Goal: Task Accomplishment & Management: Complete application form

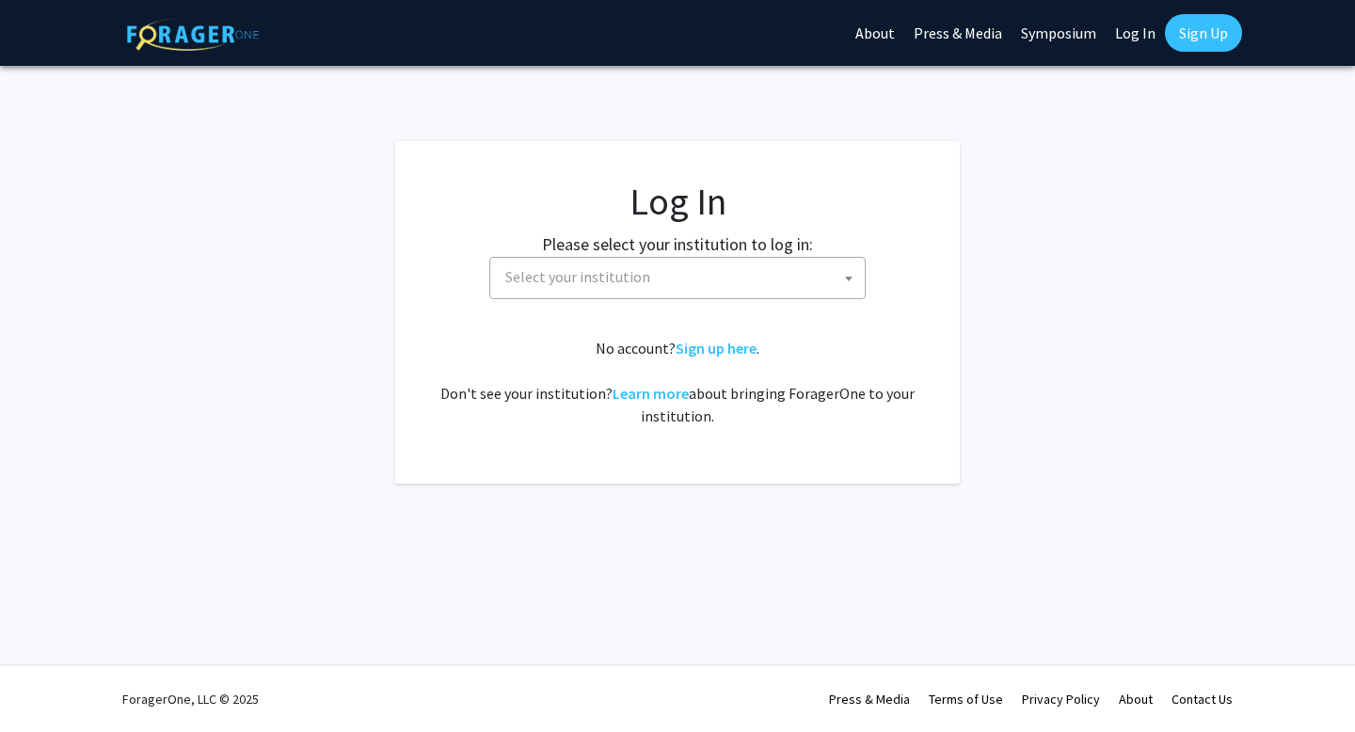
select select
click at [560, 278] on span "Select your institution" at bounding box center [577, 276] width 145 height 19
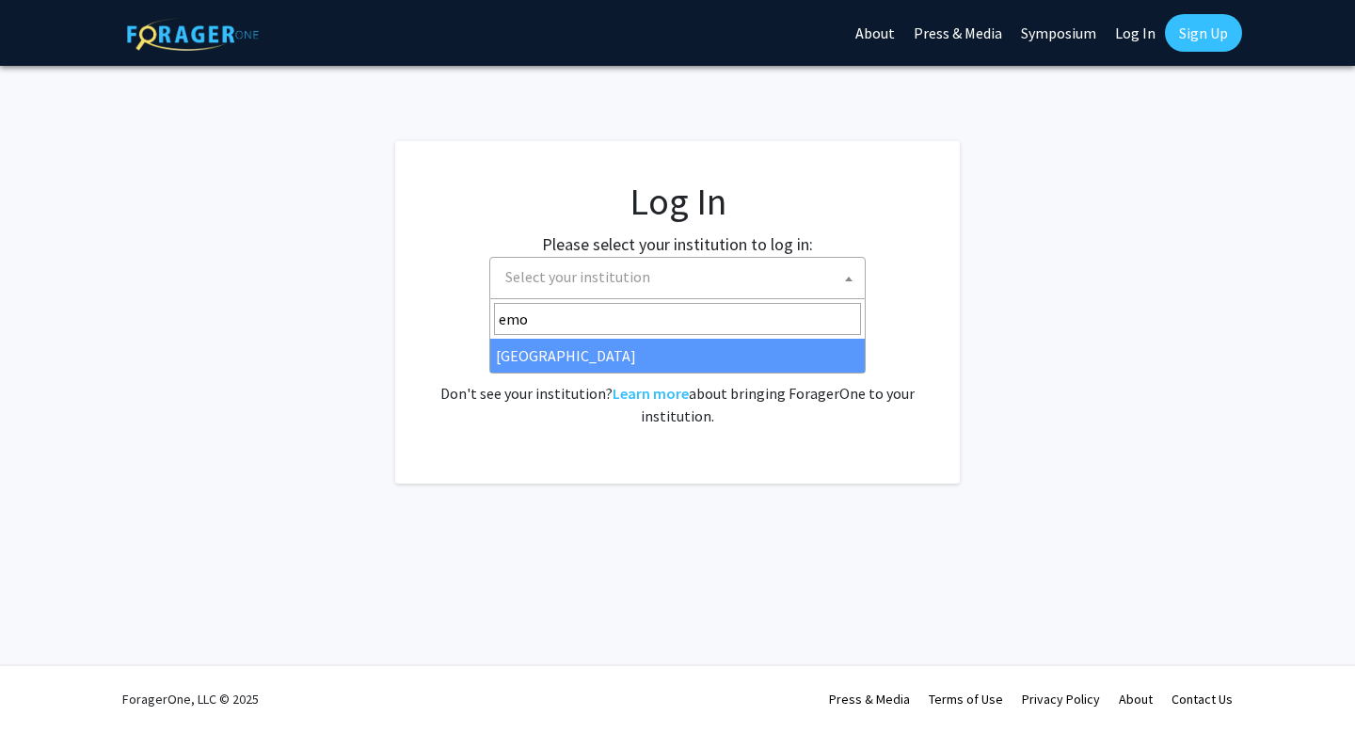
type input "emo"
select select "12"
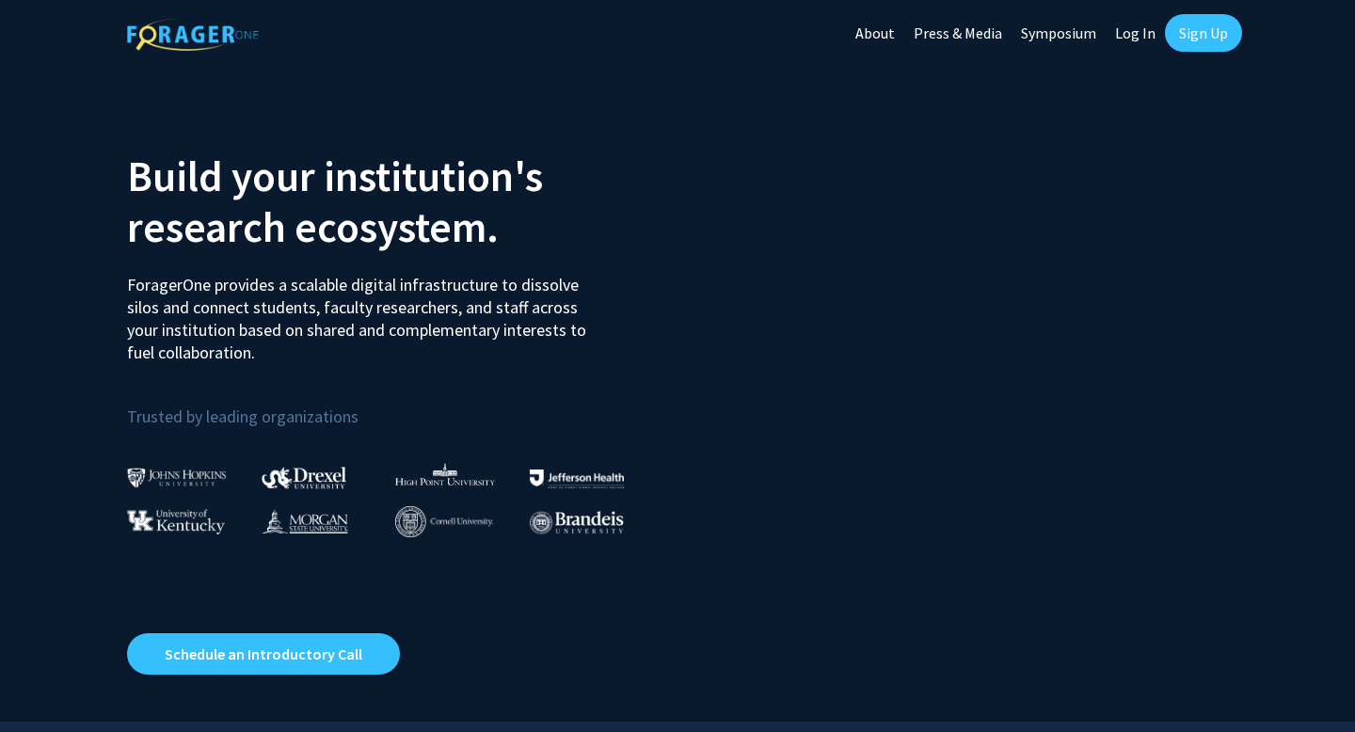
click at [1147, 35] on link "Log In" at bounding box center [1135, 33] width 59 height 66
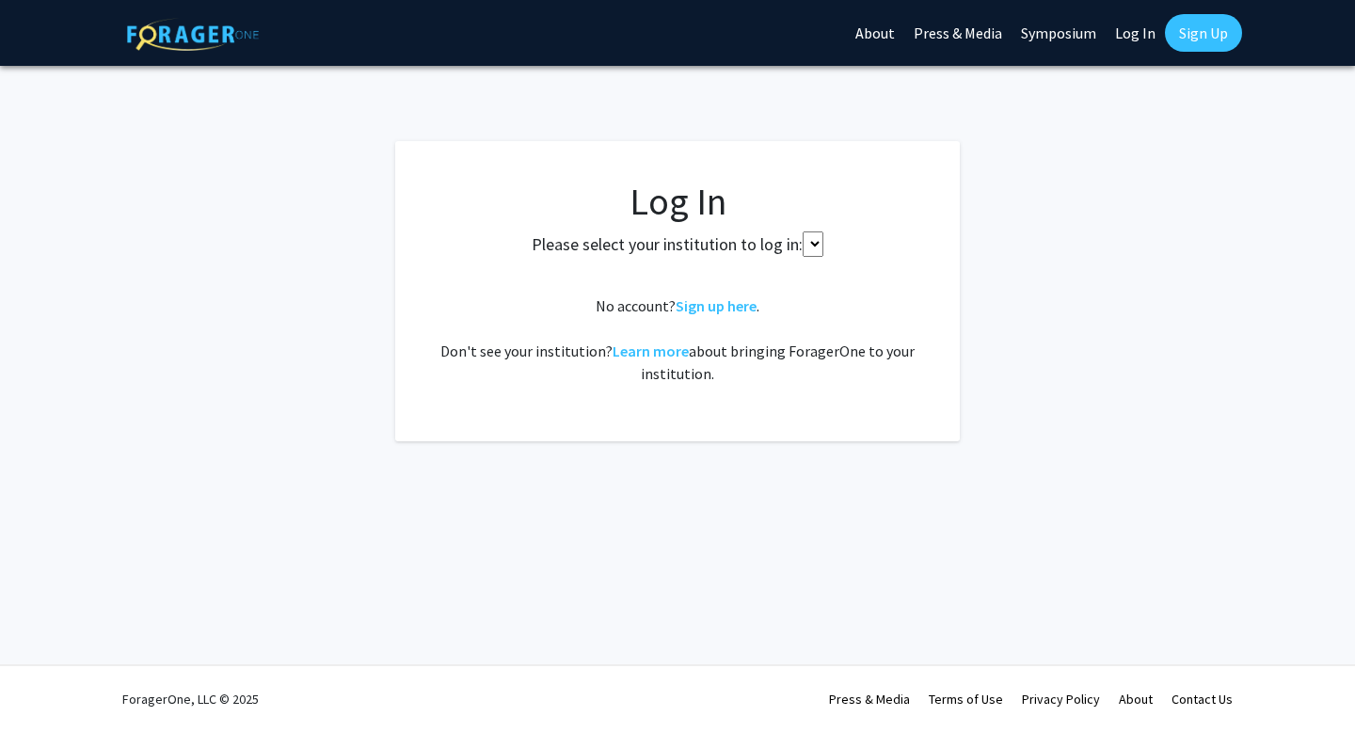
select select
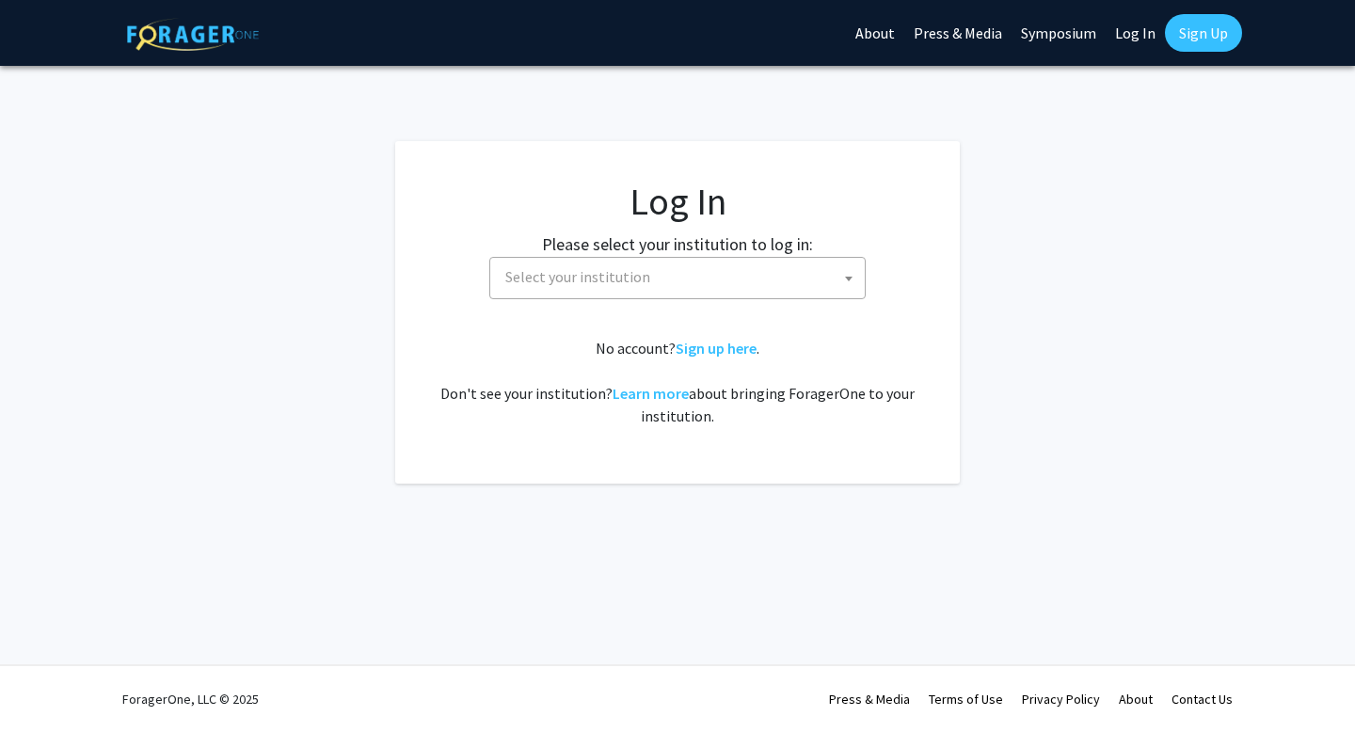
click at [676, 262] on span "Select your institution" at bounding box center [681, 277] width 367 height 39
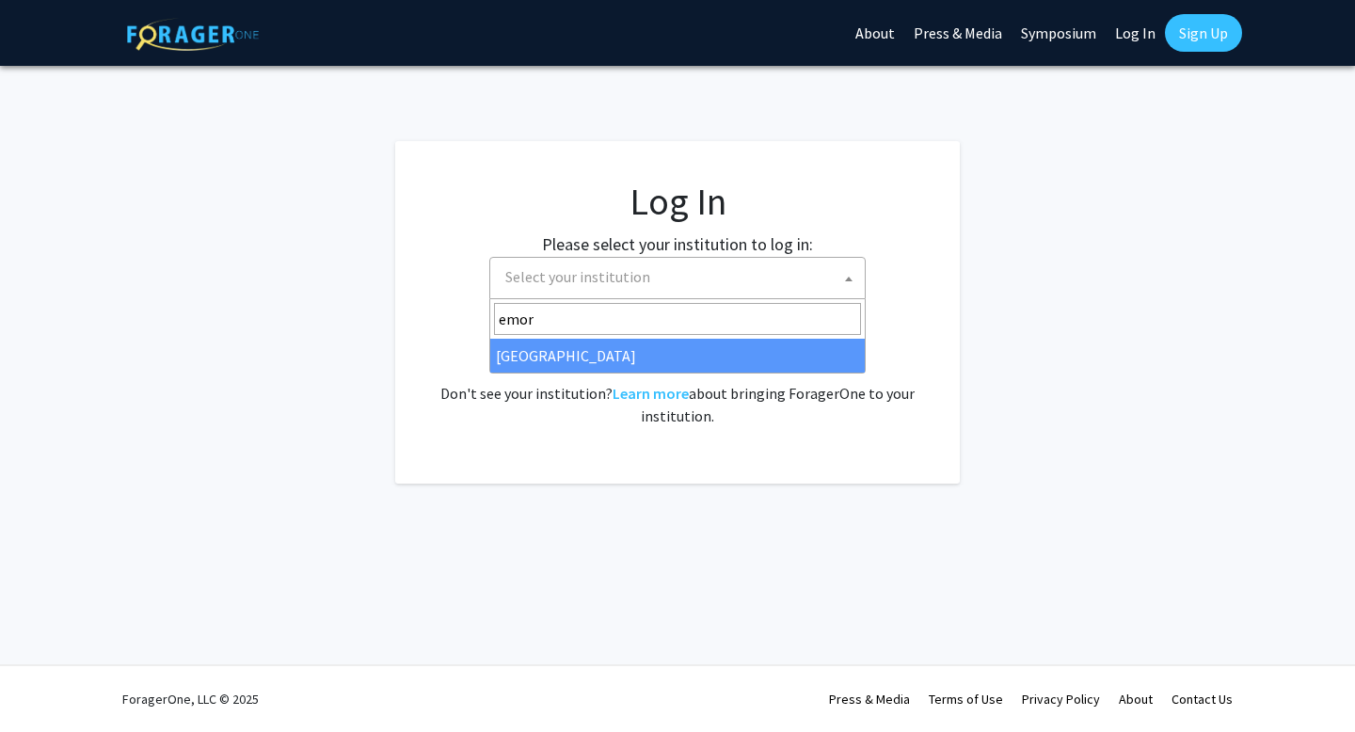
type input "emory"
select select "12"
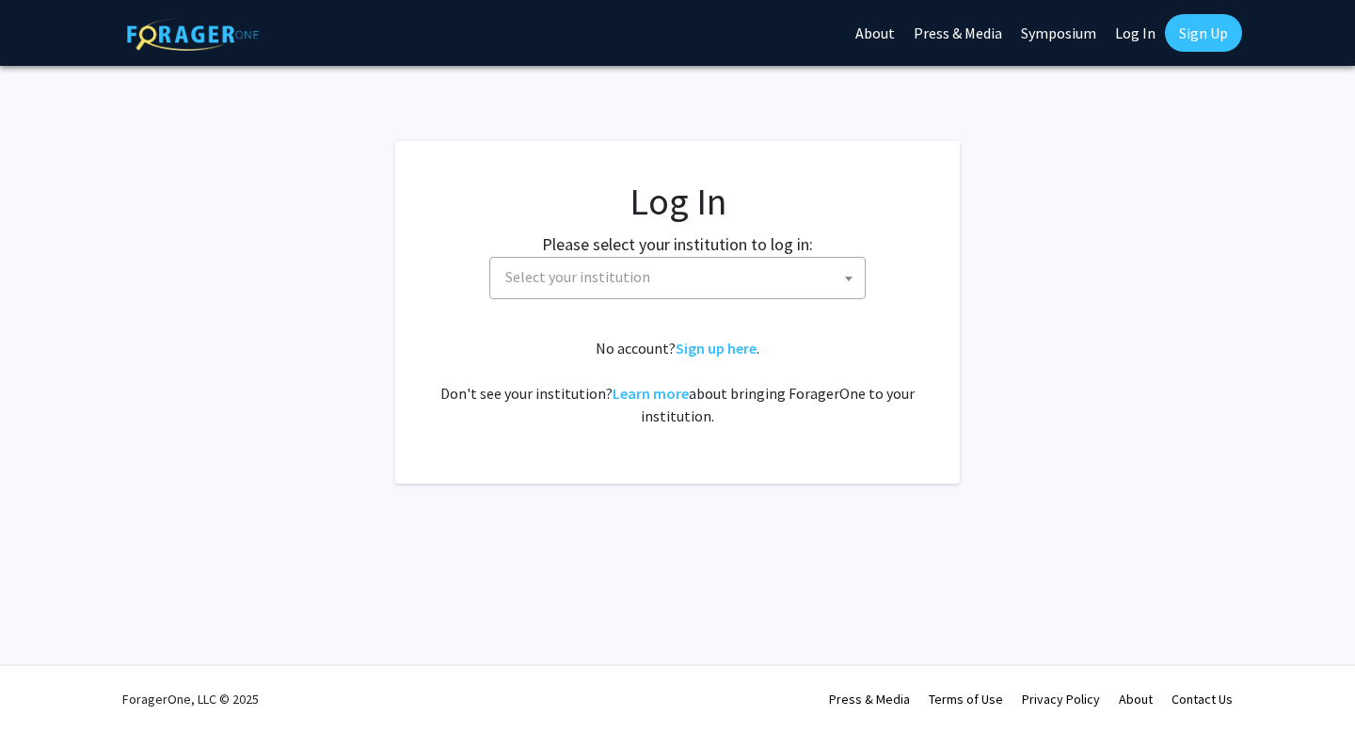
select select
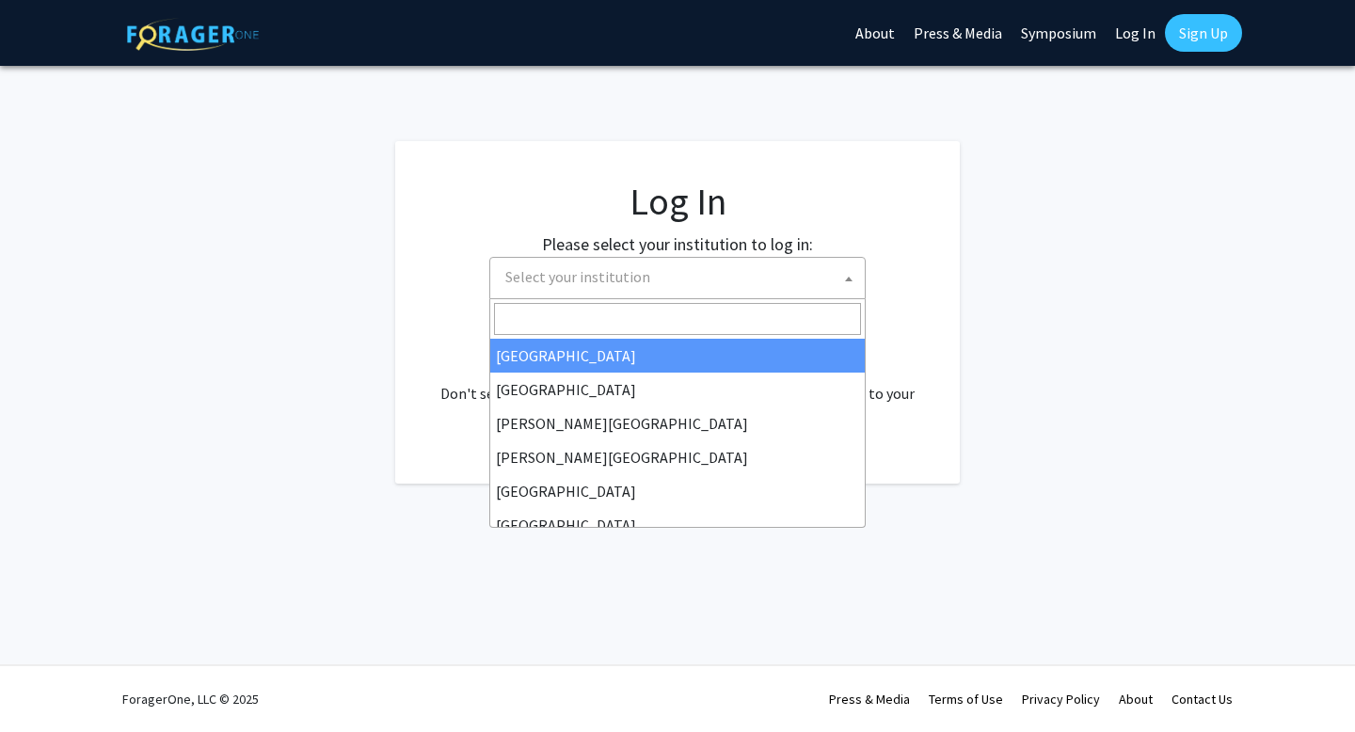
click at [634, 297] on span "Select your institution" at bounding box center [677, 278] width 376 height 42
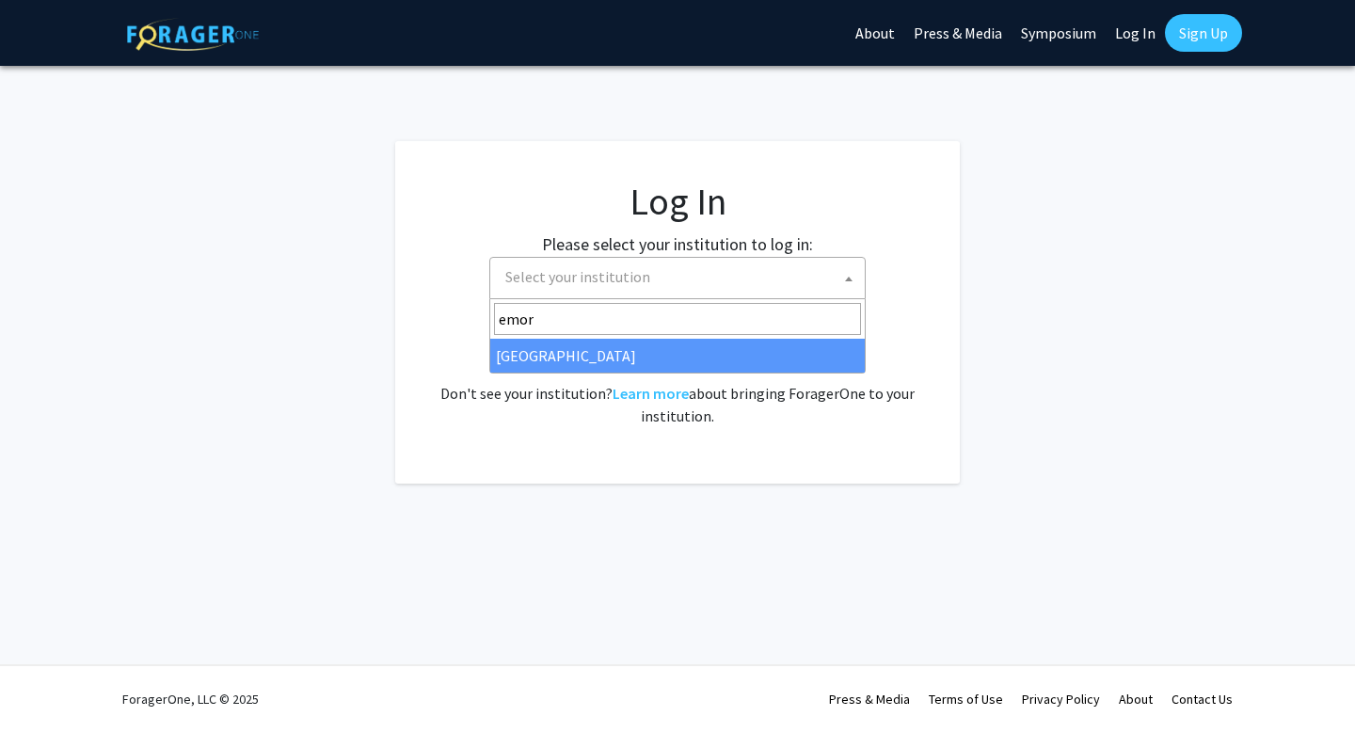
type input "emory"
select select "12"
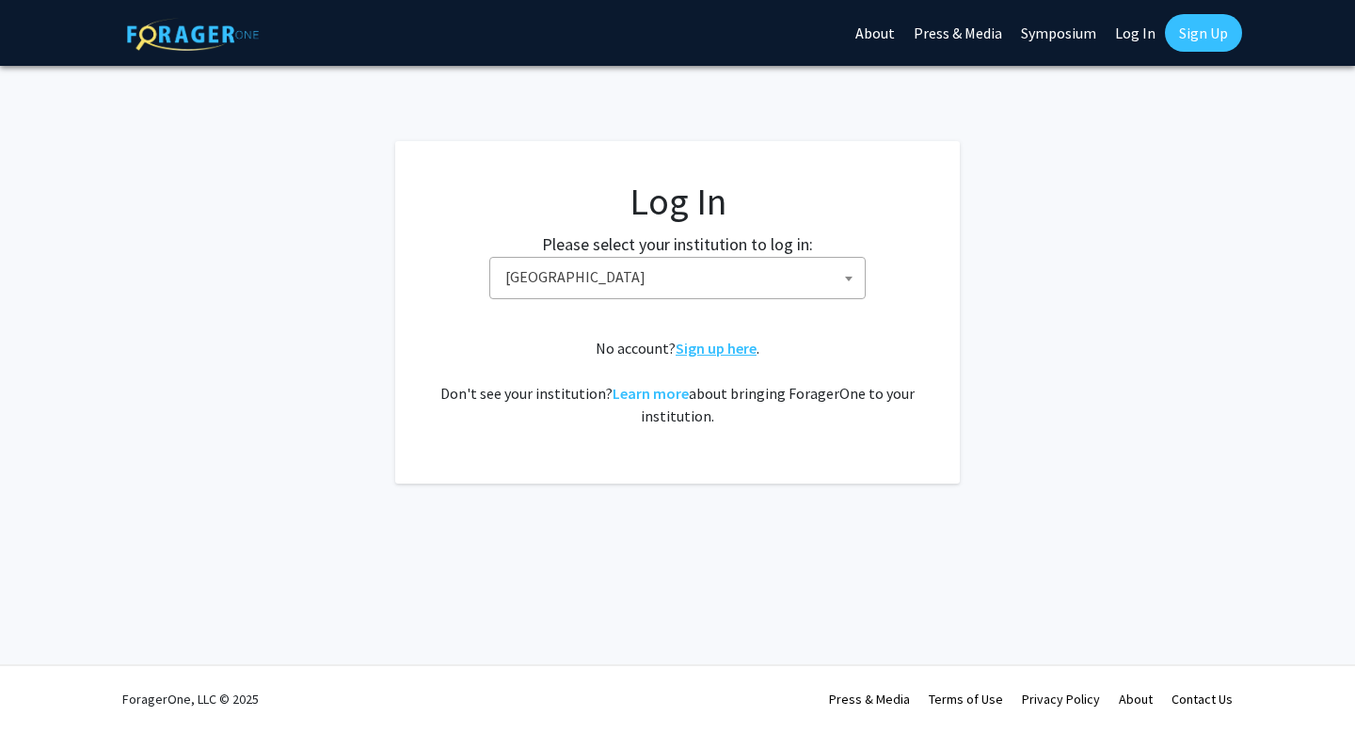
click at [697, 348] on link "Sign up here" at bounding box center [716, 348] width 81 height 19
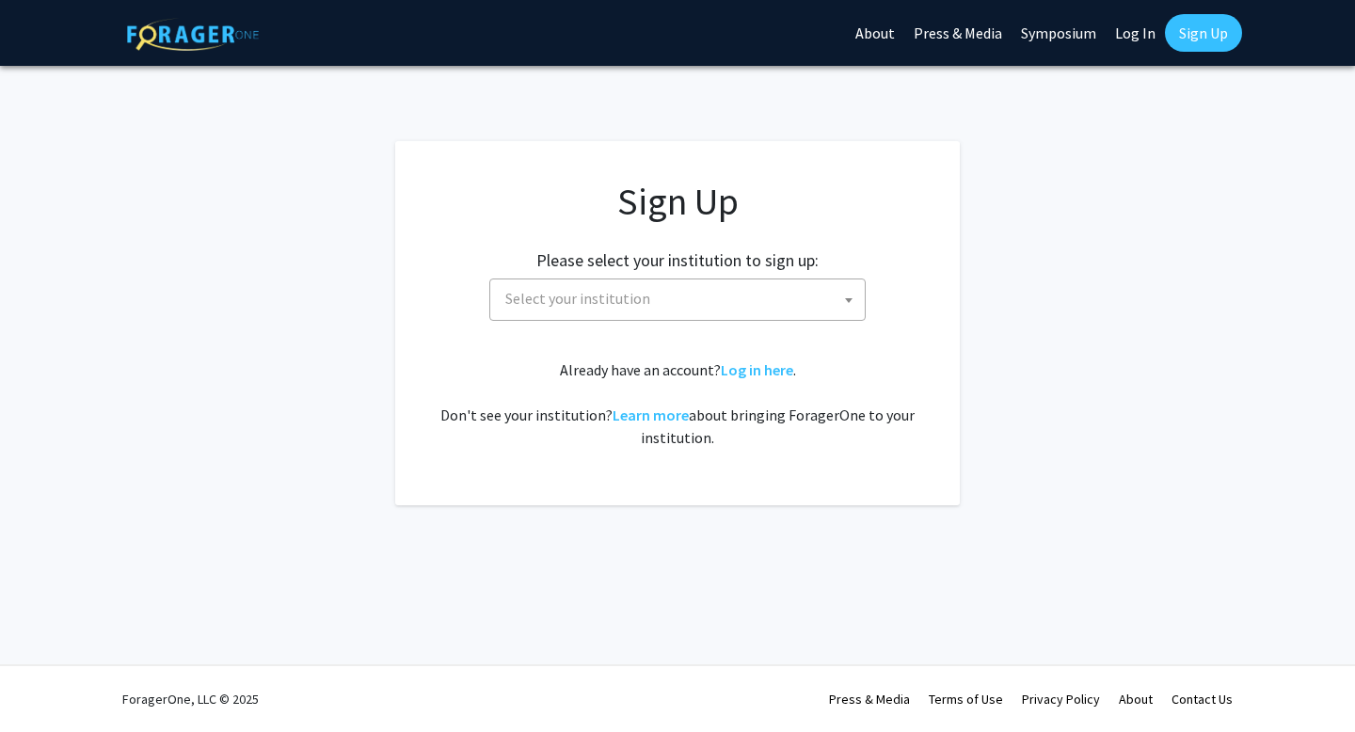
click at [636, 300] on span "Select your institution" at bounding box center [577, 298] width 145 height 19
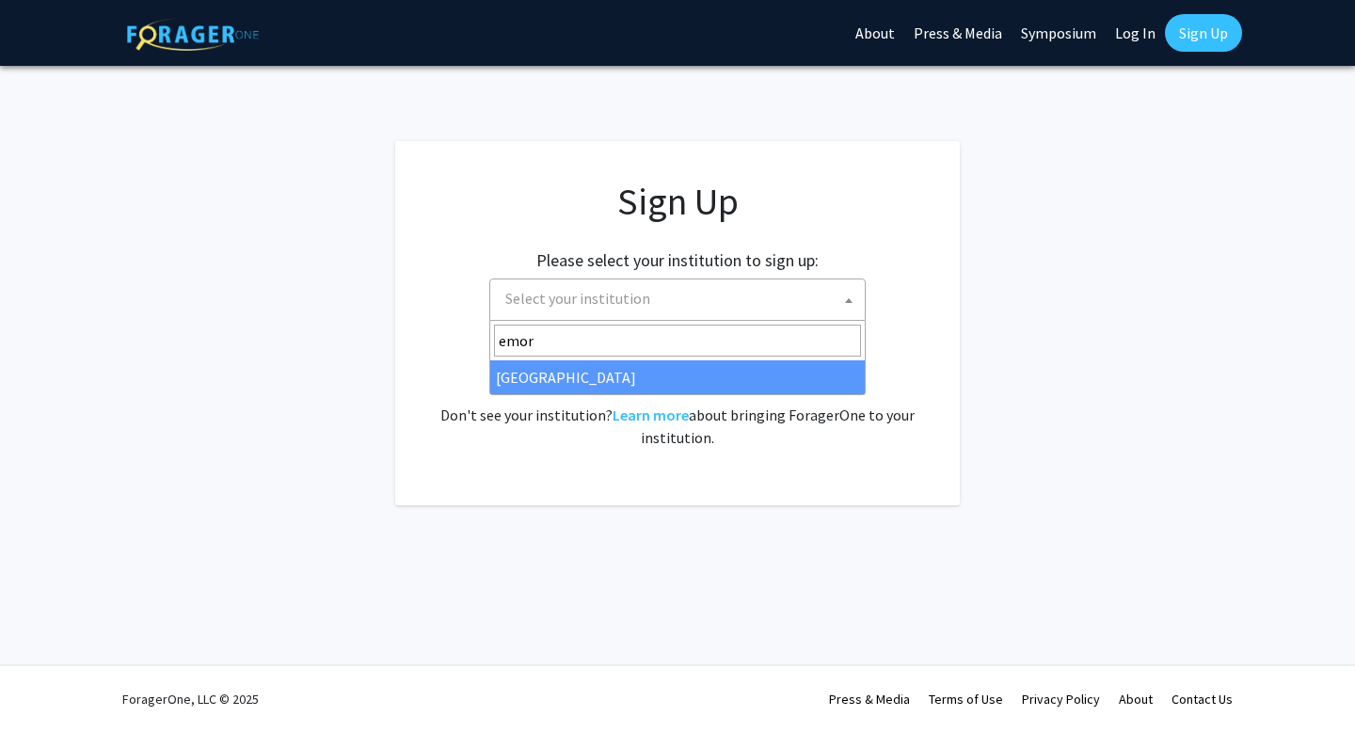
type input "emory"
select select "12"
